Goal: Task Accomplishment & Management: Manage account settings

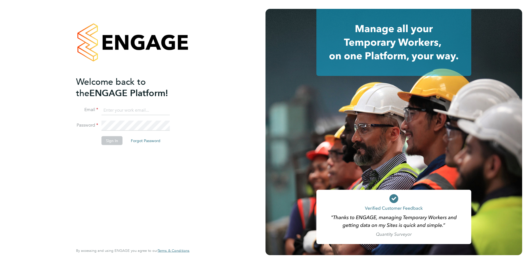
type input "edyta.marchant@brightonandhovealbion.com"
click at [108, 142] on button "Sign In" at bounding box center [112, 140] width 21 height 9
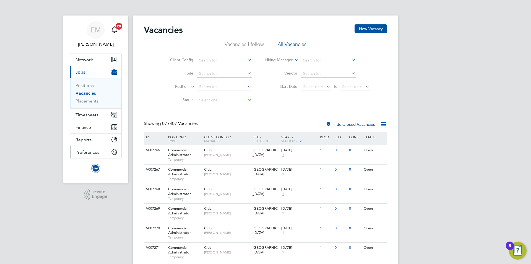
click at [88, 152] on span "Preferences" at bounding box center [88, 151] width 24 height 5
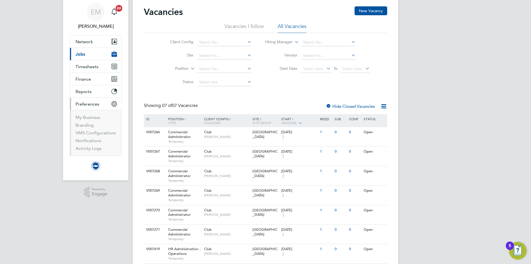
scroll to position [28, 0]
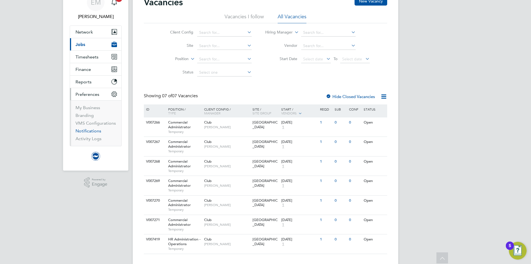
click at [86, 128] on link "Notifications" at bounding box center [89, 130] width 26 height 5
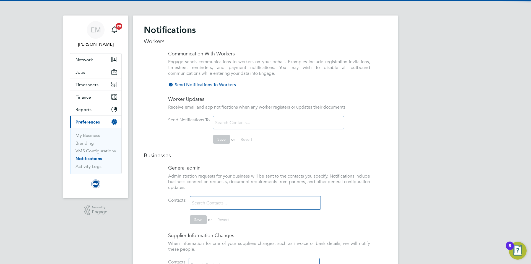
click at [173, 85] on li "Send Notifications To Workers" at bounding box center [269, 87] width 202 height 11
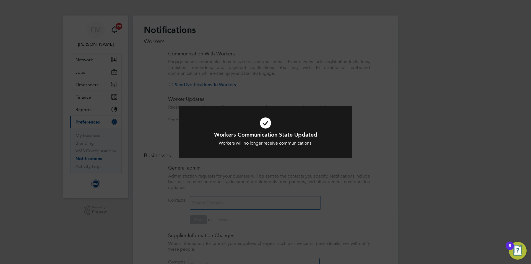
click at [158, 95] on div "Workers Communication State Updated Workers will no longer receive communicatio…" at bounding box center [265, 132] width 531 height 264
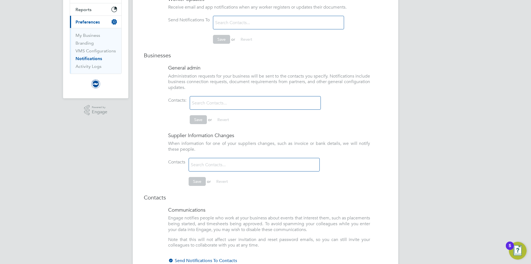
scroll to position [111, 0]
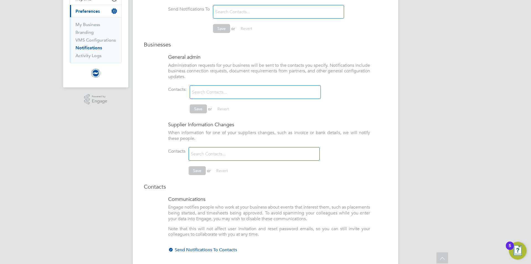
click at [169, 249] on div at bounding box center [171, 250] width 6 height 6
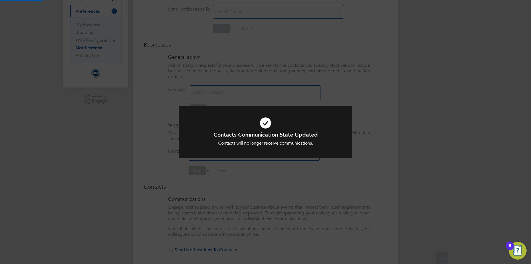
click at [138, 134] on div "Contacts Communication State Updated Contacts will no longer receive communicat…" at bounding box center [265, 132] width 531 height 264
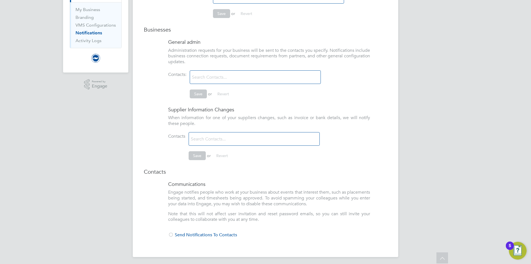
scroll to position [0, 0]
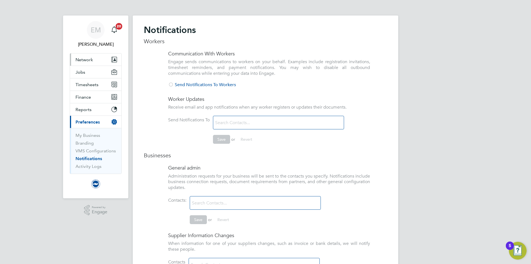
drag, startPoint x: 84, startPoint y: 59, endPoint x: 83, endPoint y: 64, distance: 4.8
click at [83, 64] on button "Network" at bounding box center [95, 59] width 51 height 12
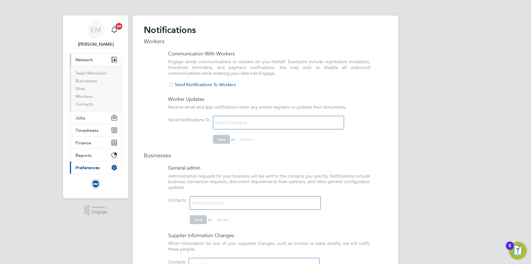
click at [59, 48] on div "EM [PERSON_NAME] Notifications 20 Applications: Network Team Members Businesses…" at bounding box center [265, 195] width 531 height 391
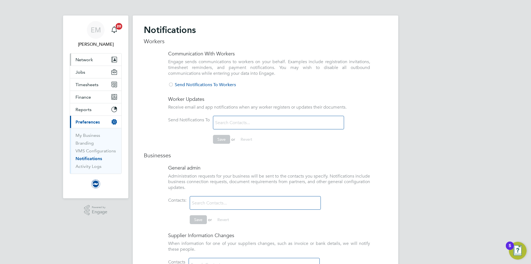
click at [84, 58] on span "Network" at bounding box center [84, 59] width 17 height 5
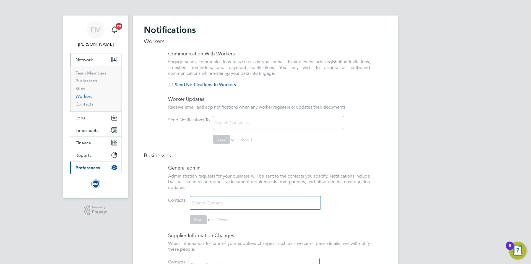
click at [89, 96] on link "Workers" at bounding box center [84, 96] width 17 height 5
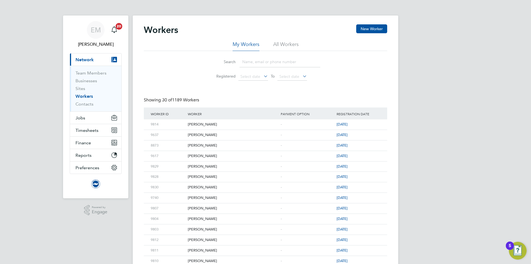
click at [282, 44] on li "All Workers" at bounding box center [285, 46] width 25 height 10
click at [268, 64] on input at bounding box center [280, 61] width 81 height 11
type input "[PERSON_NAME]"
